Goal: Information Seeking & Learning: Learn about a topic

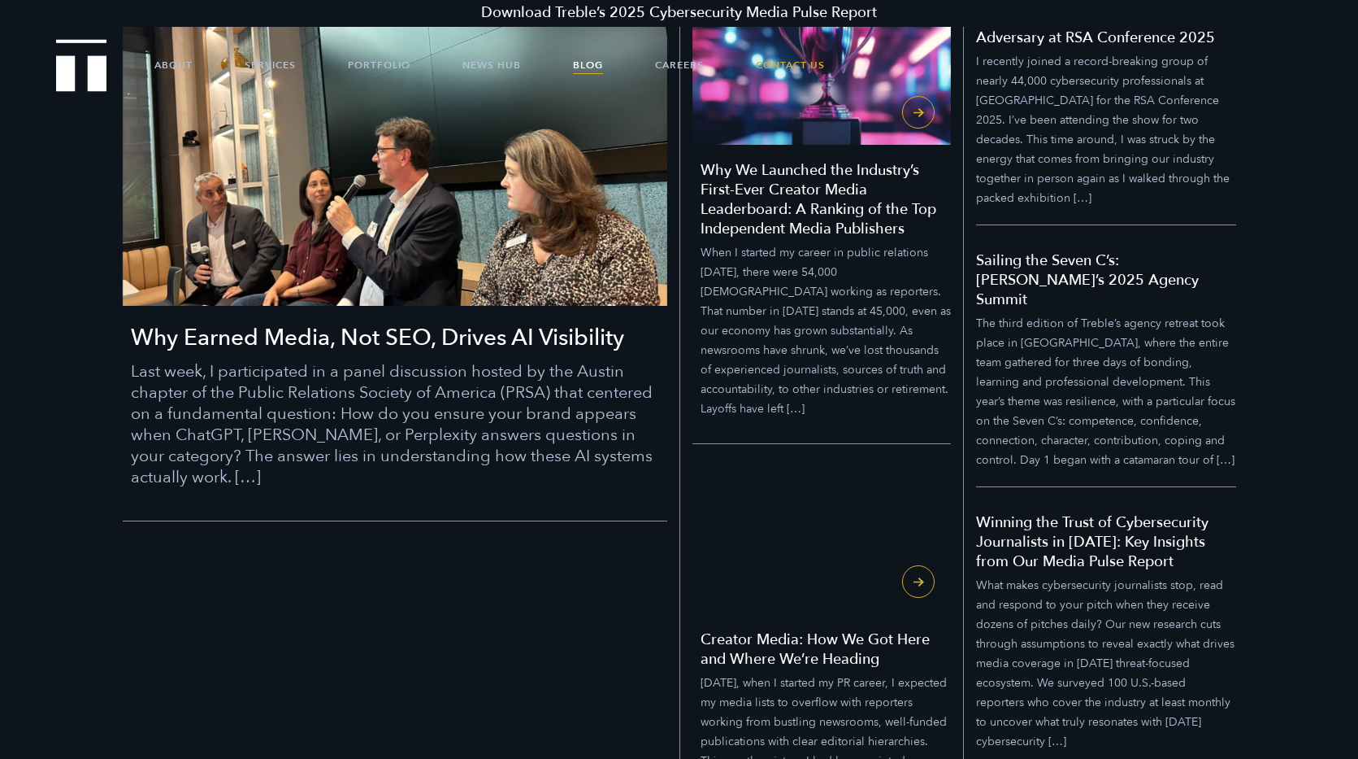
scroll to position [571, 0]
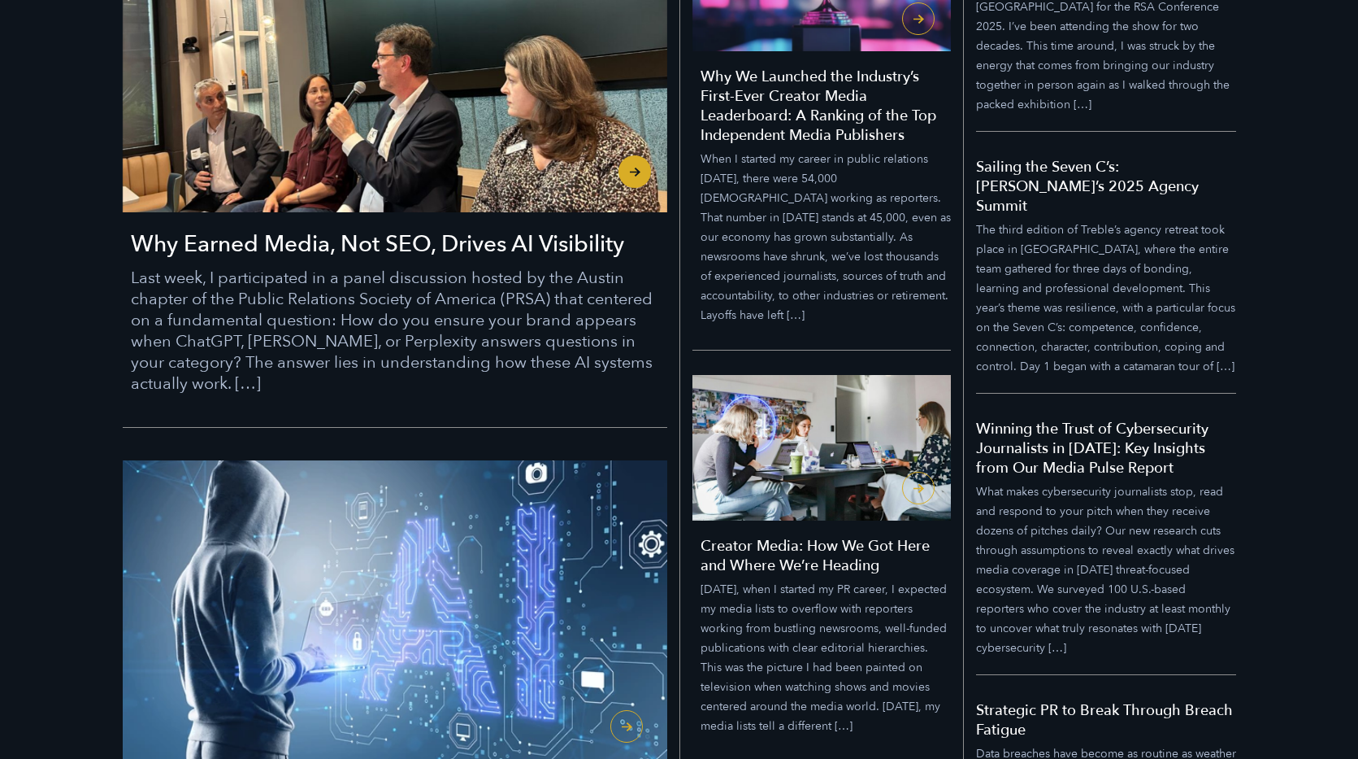
click at [303, 238] on h3 "Why Earned Media, Not SEO, Drives AI Visibility" at bounding box center [399, 243] width 537 height 31
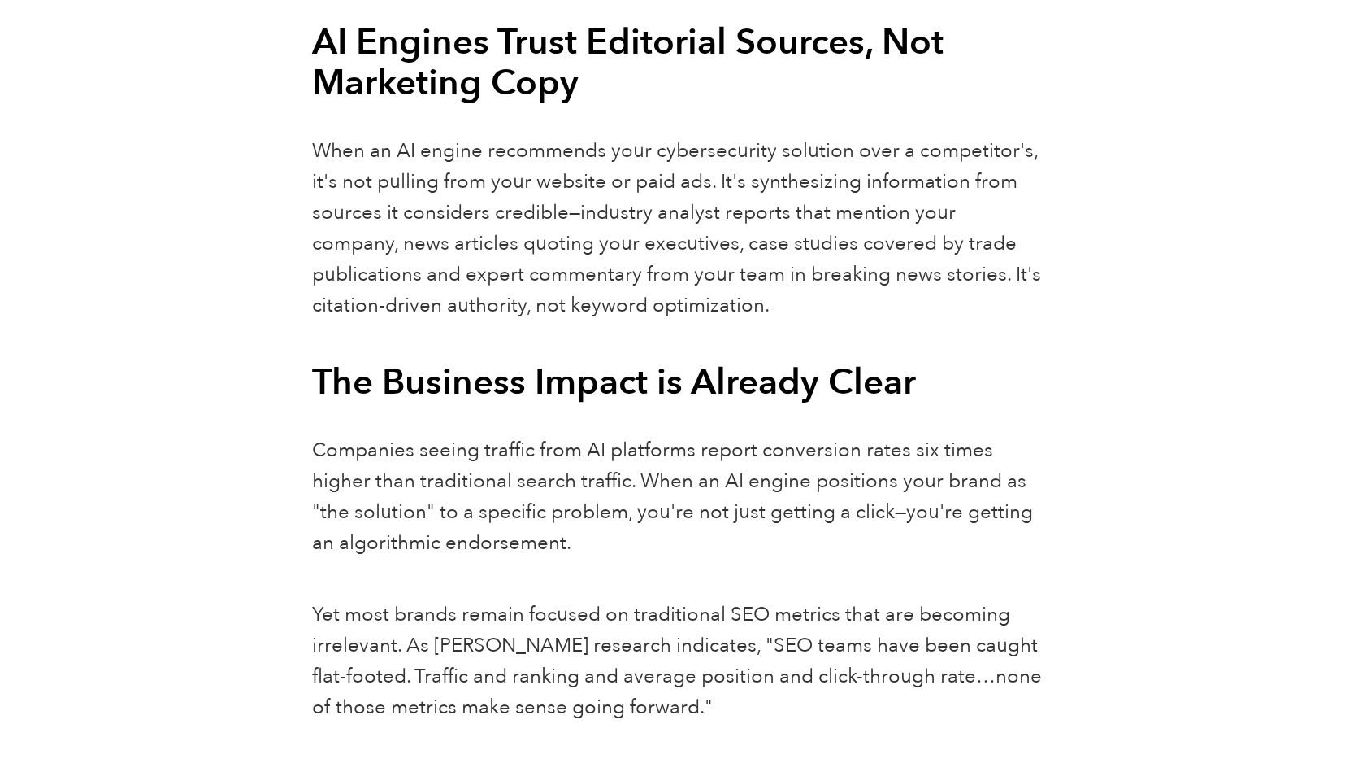
scroll to position [1388, 0]
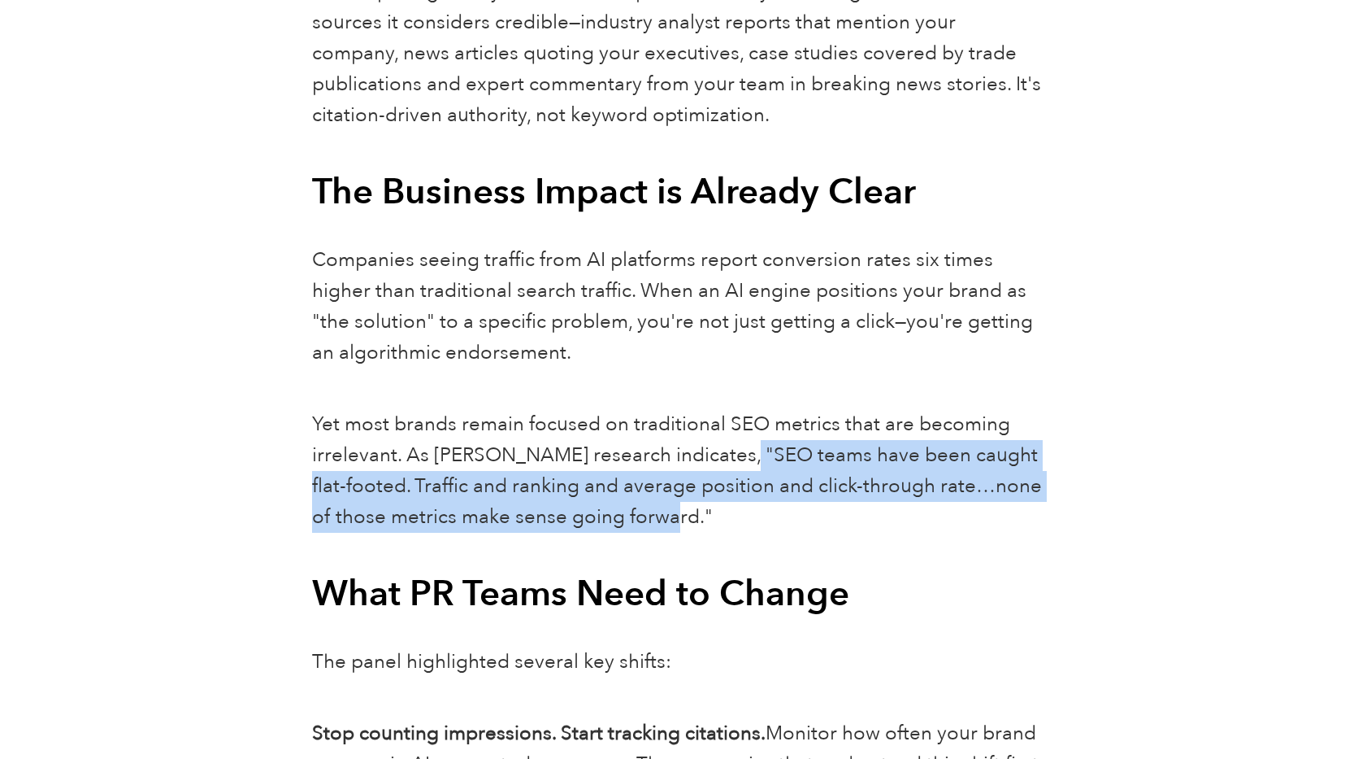
drag, startPoint x: 706, startPoint y: 420, endPoint x: 671, endPoint y: 493, distance: 81.4
click at [672, 493] on p "Yet most brands remain focused on traditional SEO metrics that are becoming irr…" at bounding box center [679, 471] width 734 height 124
copy p "SEO teams have been caught flat-footed. Traffic and ranking and average positio…"
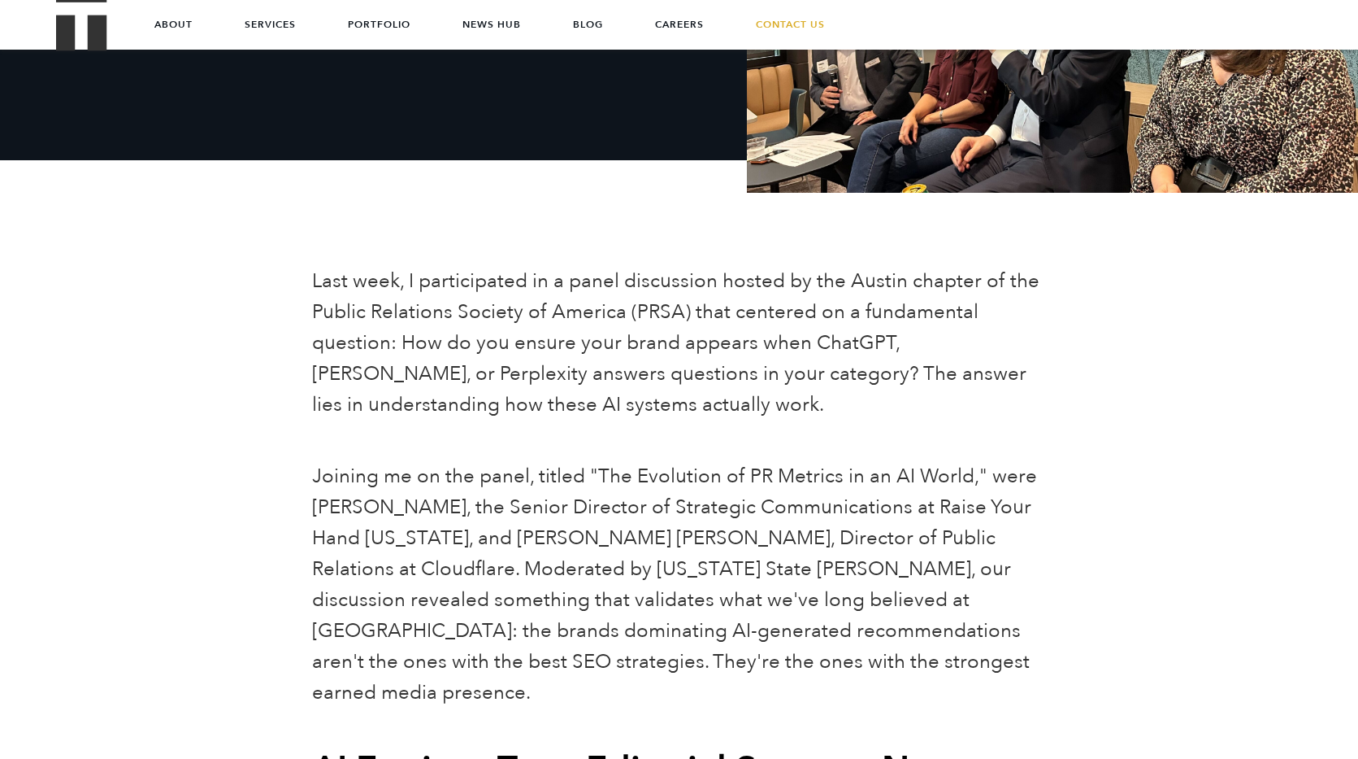
scroll to position [0, 0]
